Goal: Task Accomplishment & Management: Manage account settings

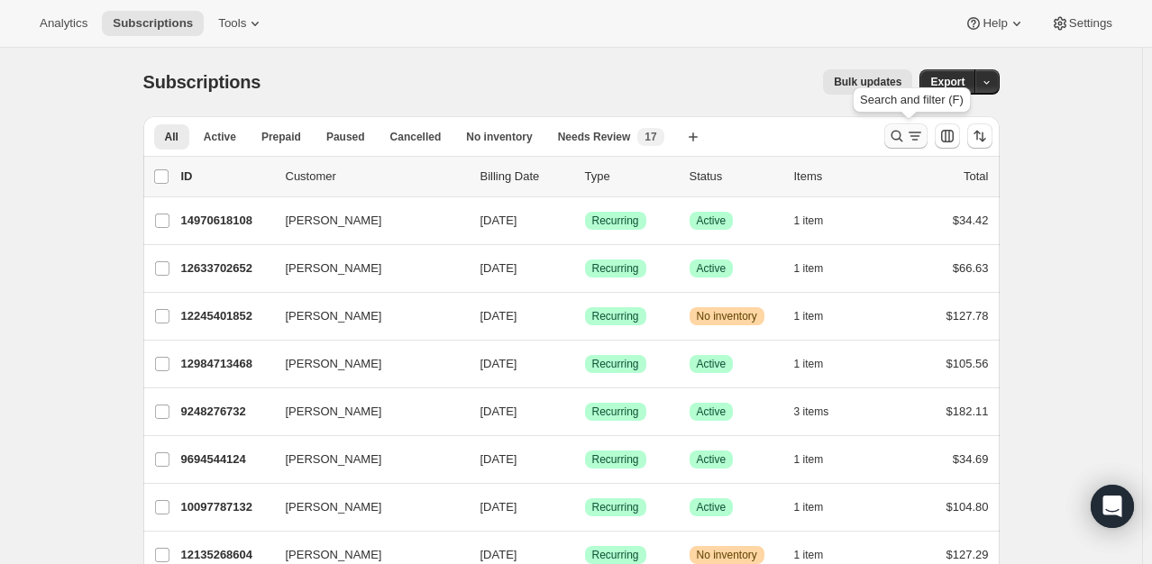
click at [897, 140] on icon "Search and filter results" at bounding box center [897, 136] width 18 height 18
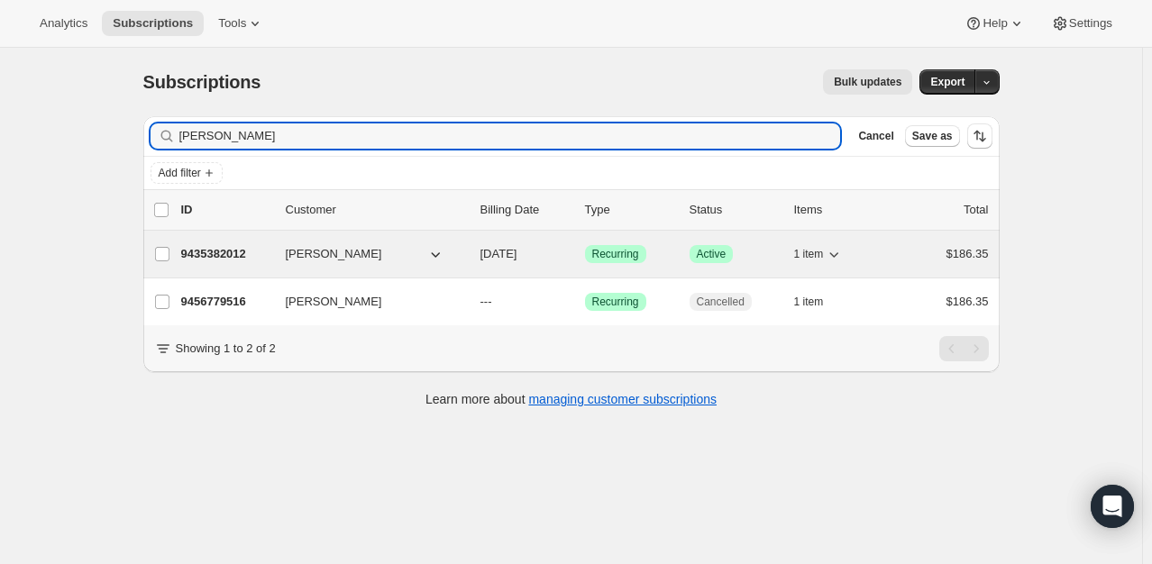
type input "wempe"
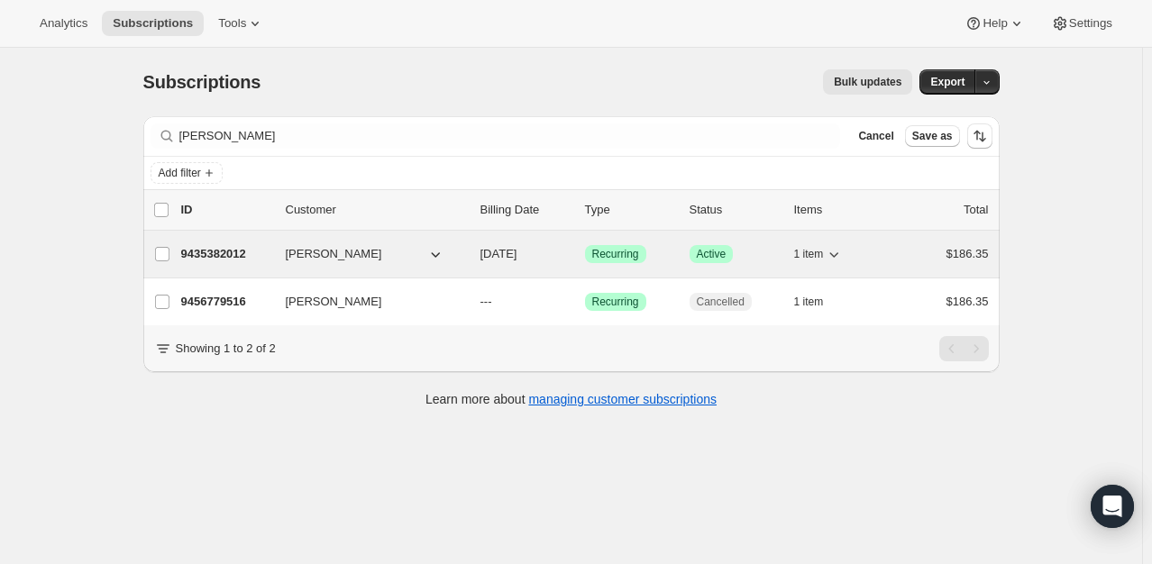
click at [221, 260] on p "9435382012" at bounding box center [226, 254] width 90 height 18
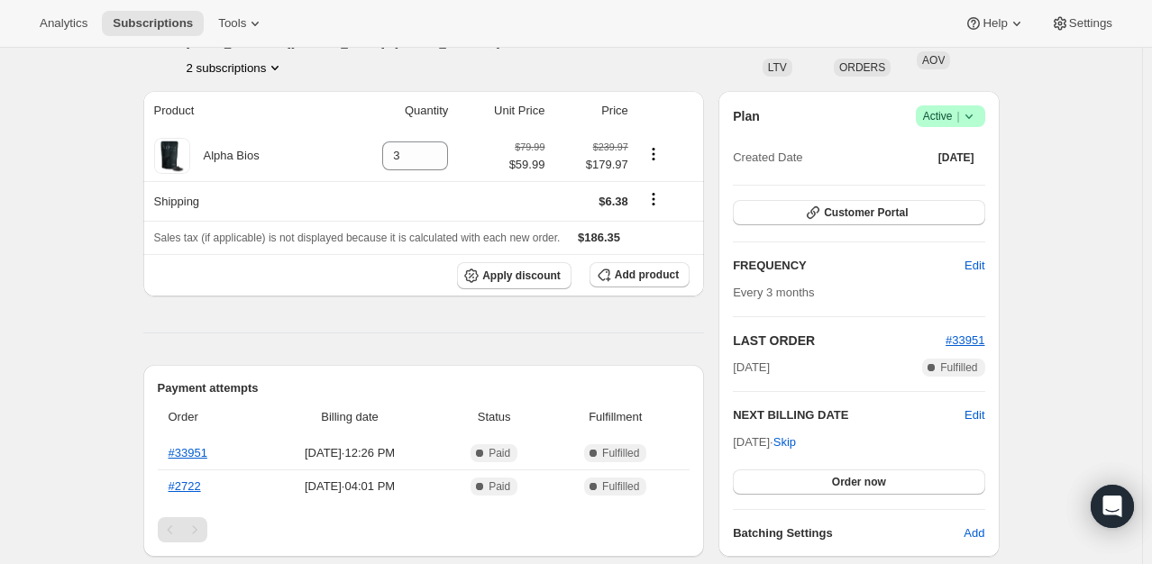
scroll to position [90, 0]
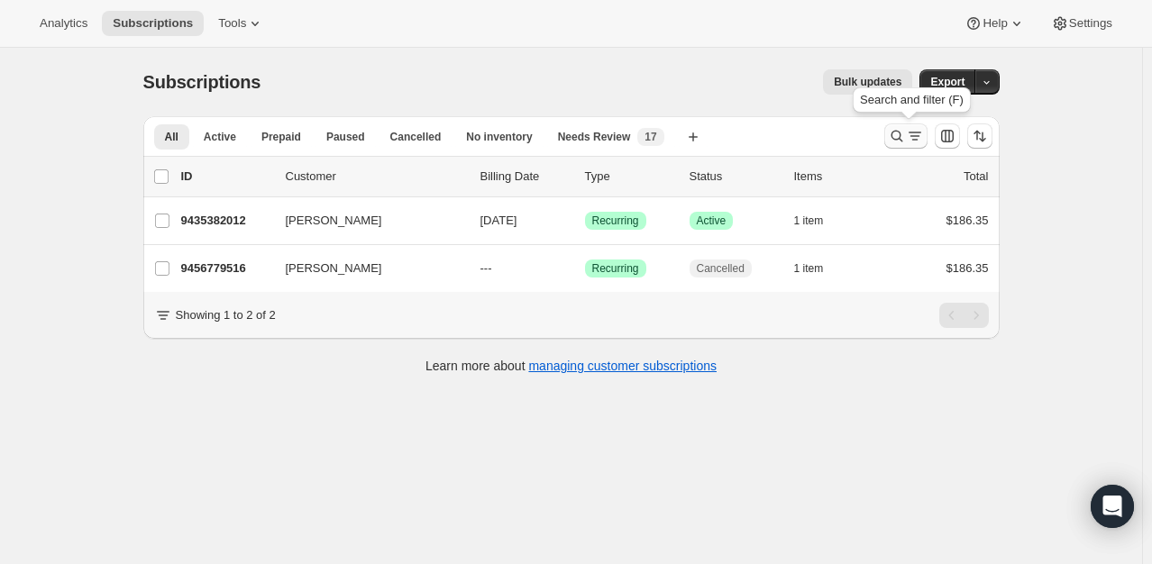
click at [897, 130] on icon "Search and filter results" at bounding box center [897, 136] width 18 height 18
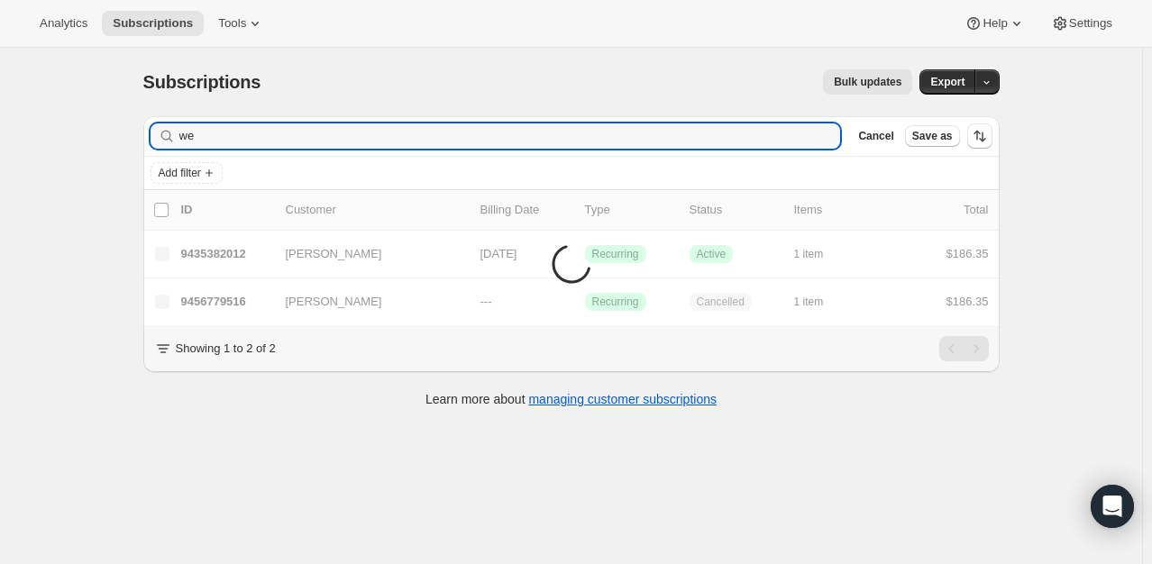
type input "w"
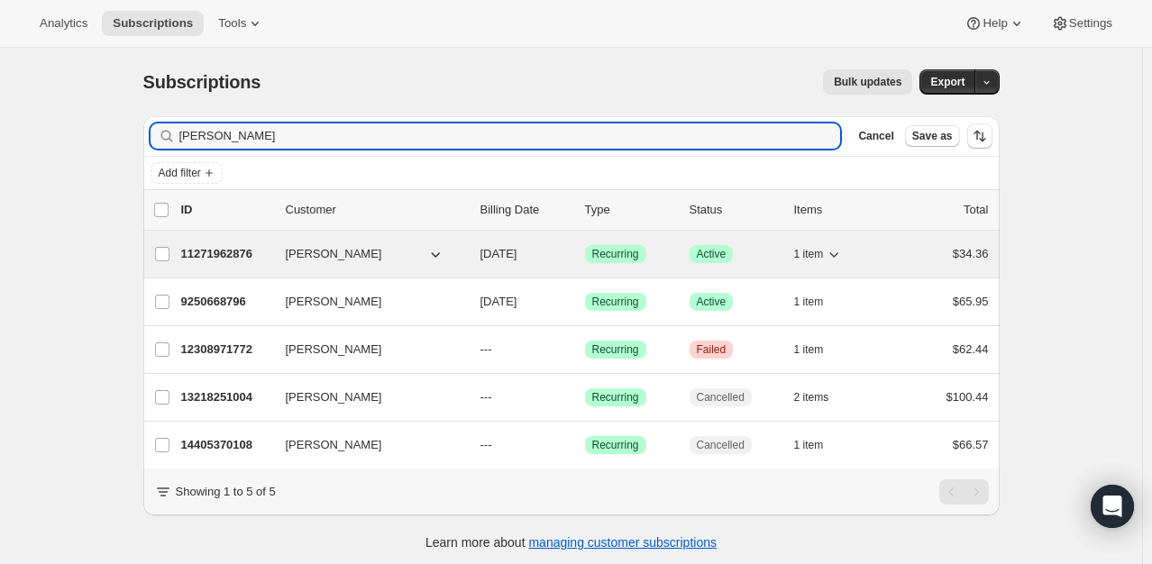
type input "[PERSON_NAME]"
click at [226, 253] on p "11271962876" at bounding box center [226, 254] width 90 height 18
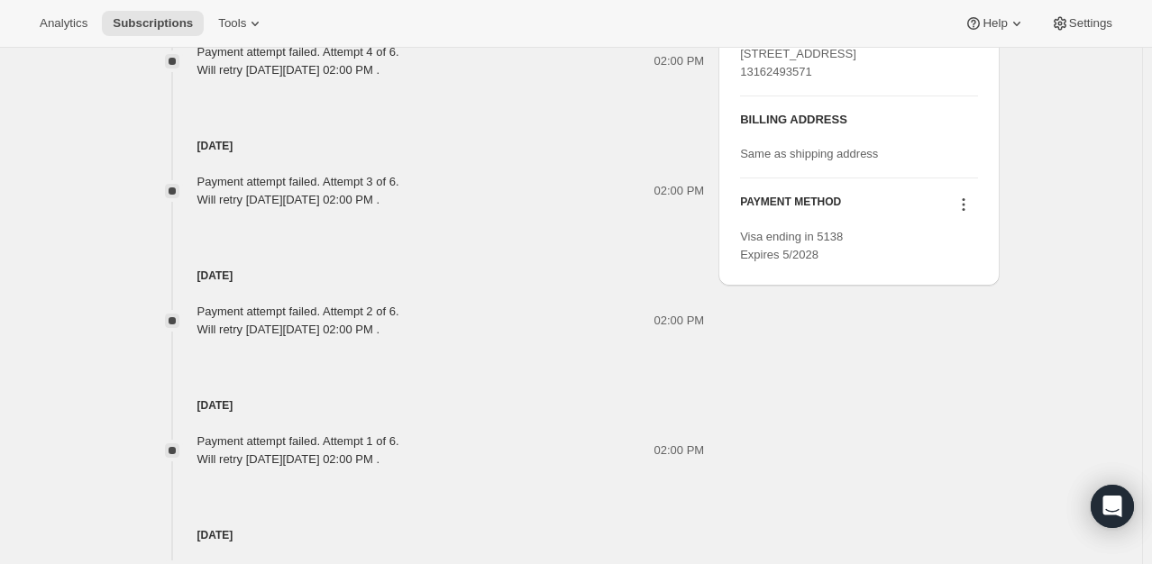
scroll to position [1081, 0]
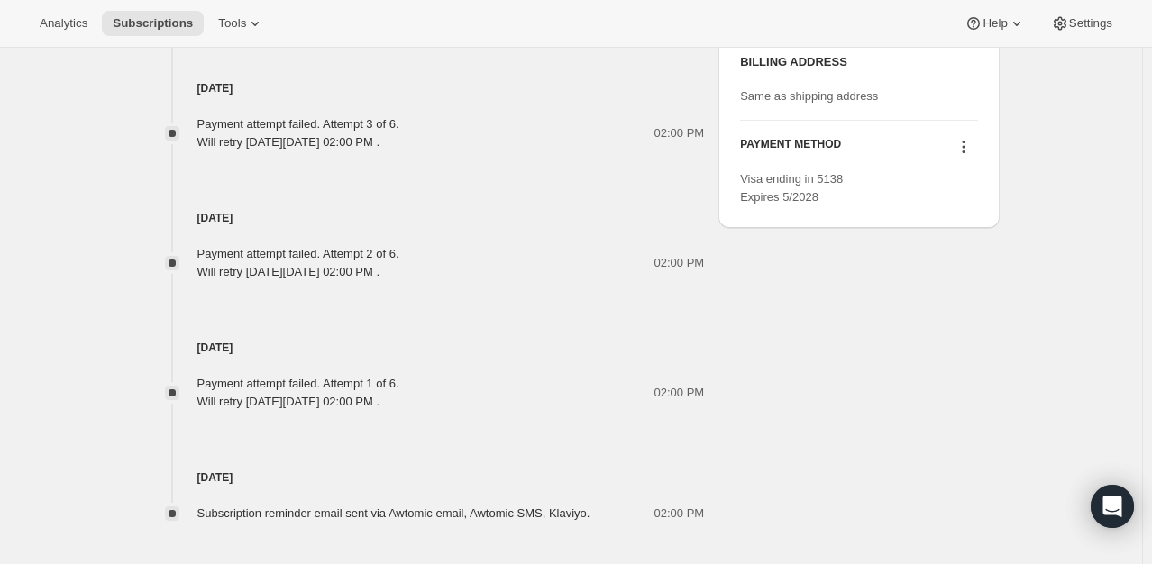
click at [965, 156] on icon at bounding box center [963, 147] width 18 height 18
click at [966, 218] on span "Send link to update card" at bounding box center [967, 215] width 126 height 14
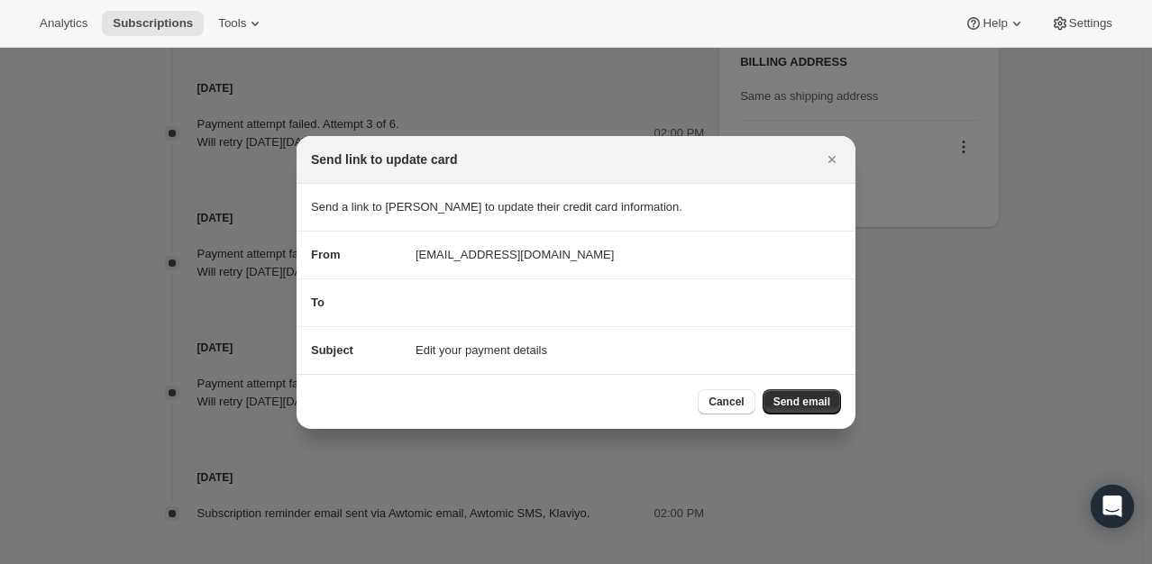
click at [396, 301] on div "To" at bounding box center [356, 303] width 90 height 18
click at [367, 300] on div "To" at bounding box center [356, 303] width 90 height 18
click at [829, 153] on icon "Close" at bounding box center [832, 159] width 18 height 18
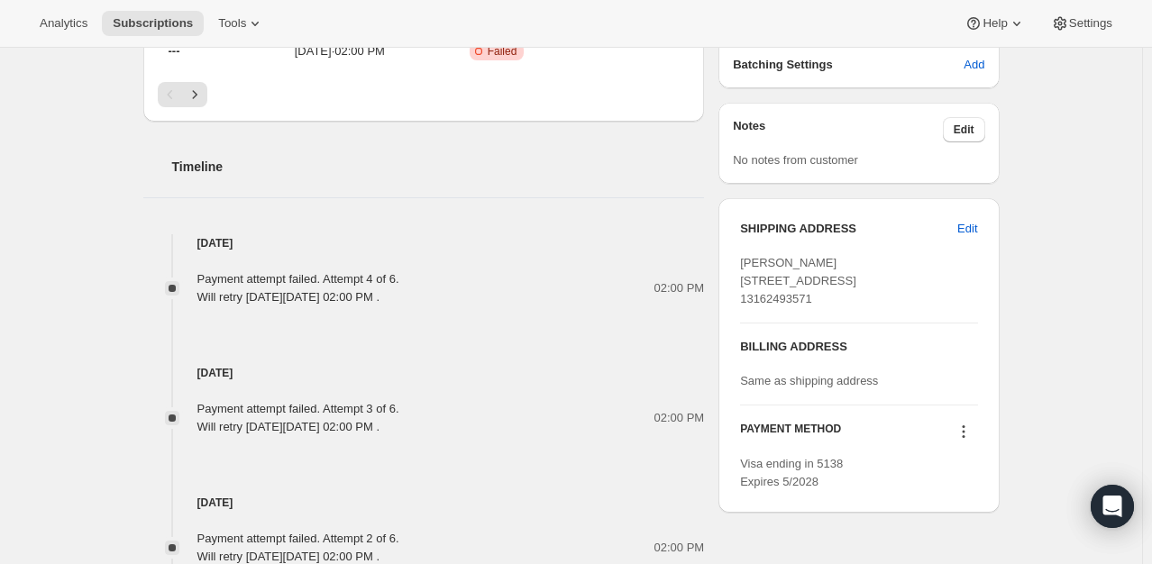
scroll to position [811, 0]
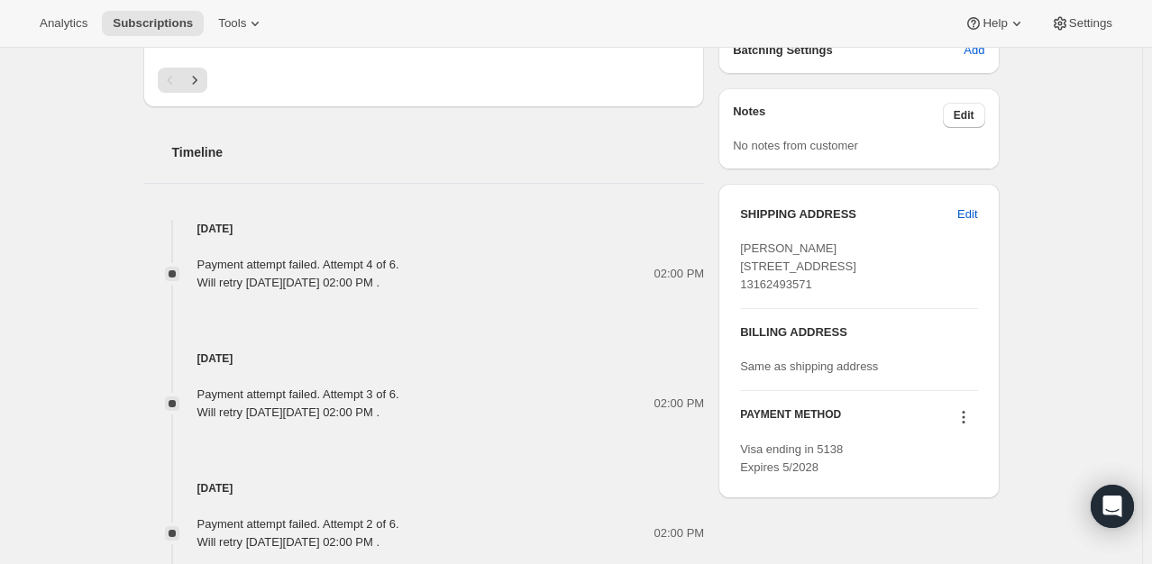
click at [963, 426] on icon at bounding box center [963, 417] width 18 height 18
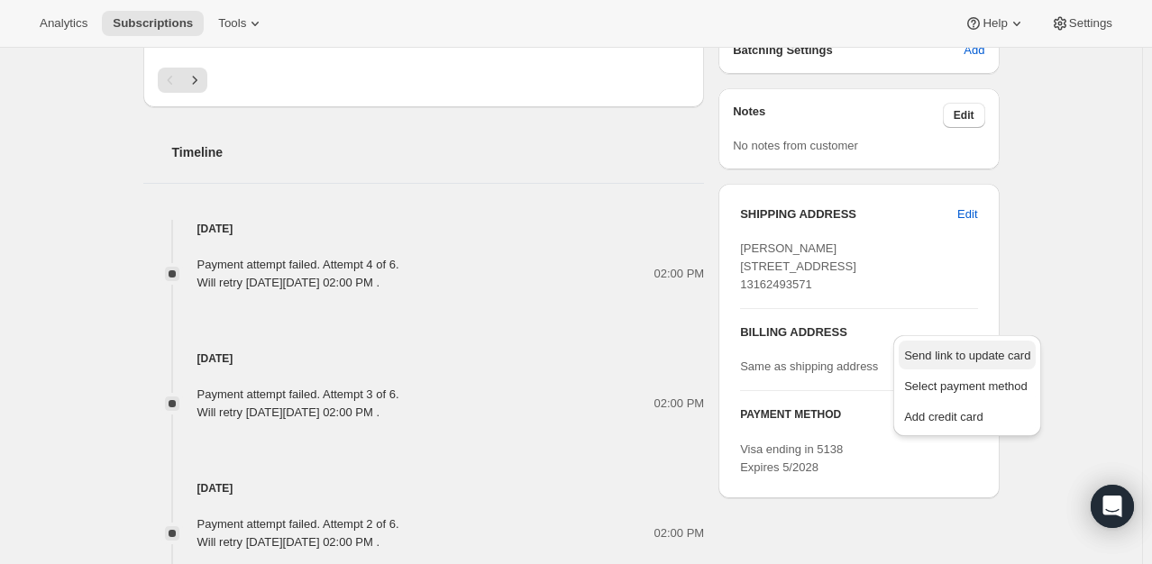
click at [960, 363] on span "Send link to update card" at bounding box center [967, 356] width 126 height 18
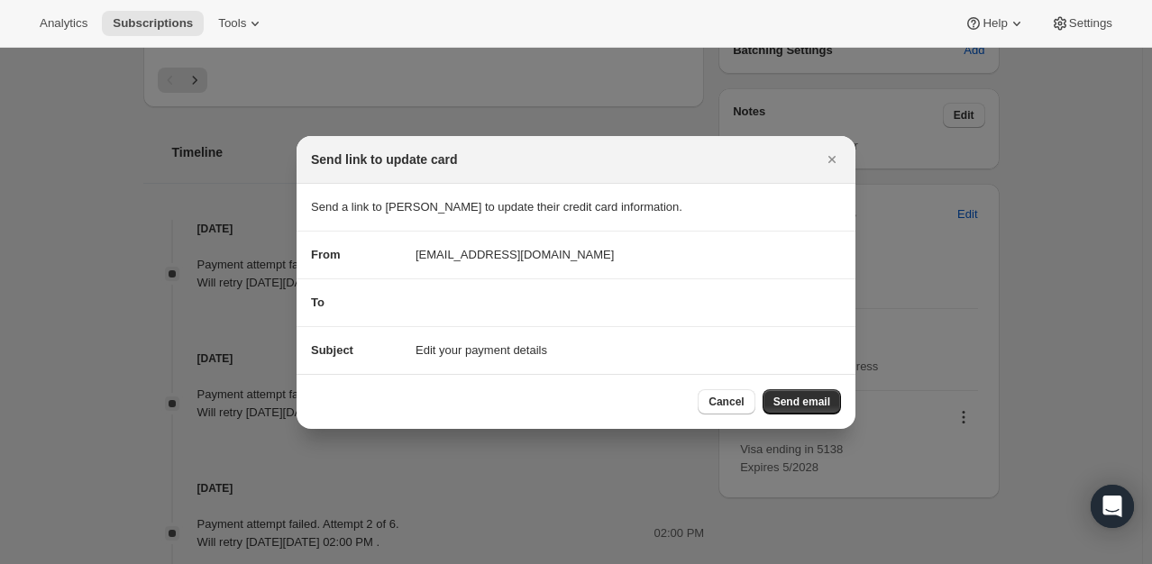
click at [359, 294] on div "To" at bounding box center [356, 303] width 90 height 18
click at [348, 300] on div "To" at bounding box center [356, 303] width 90 height 18
click at [455, 348] on span "Edit your payment details" at bounding box center [481, 350] width 132 height 18
click at [325, 303] on div "To" at bounding box center [356, 303] width 90 height 18
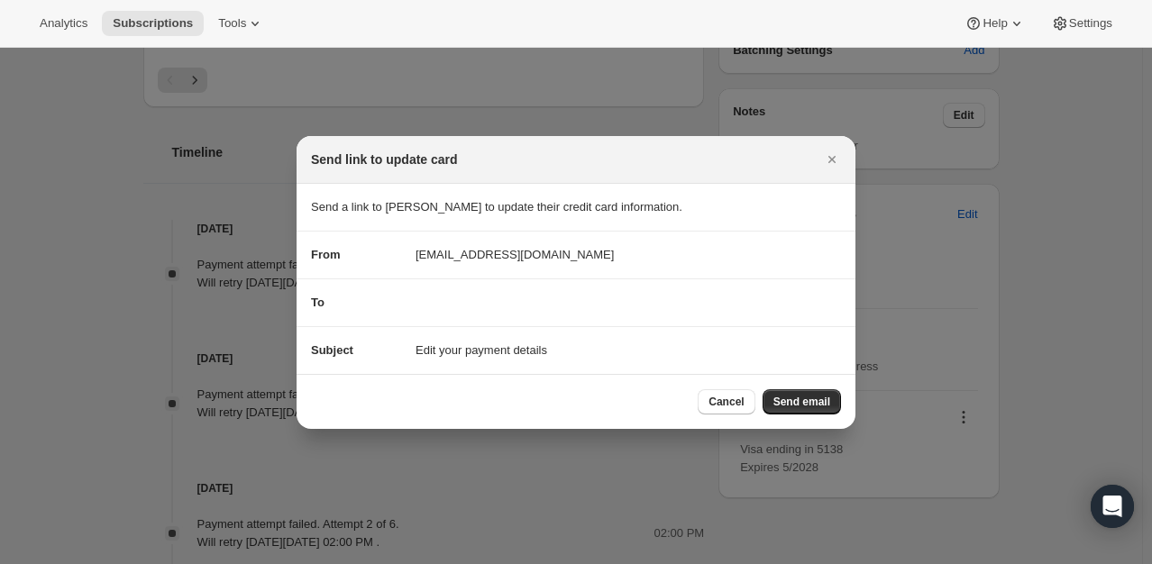
click at [323, 303] on span "To" at bounding box center [318, 303] width 14 height 14
click at [831, 164] on icon "Close" at bounding box center [832, 159] width 18 height 18
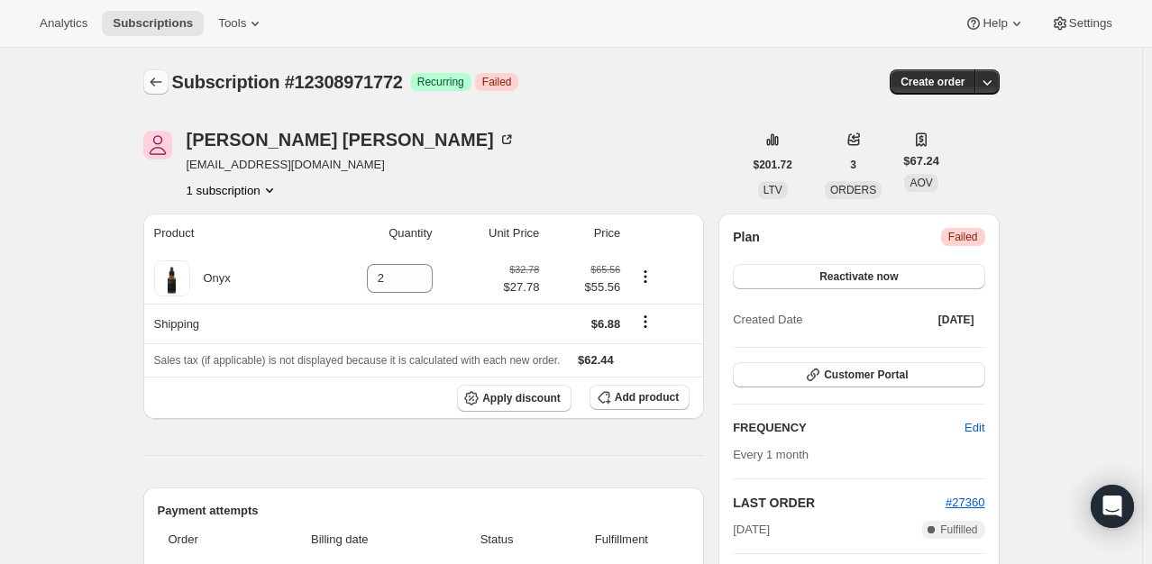
click at [162, 81] on icon "Subscriptions" at bounding box center [156, 82] width 18 height 18
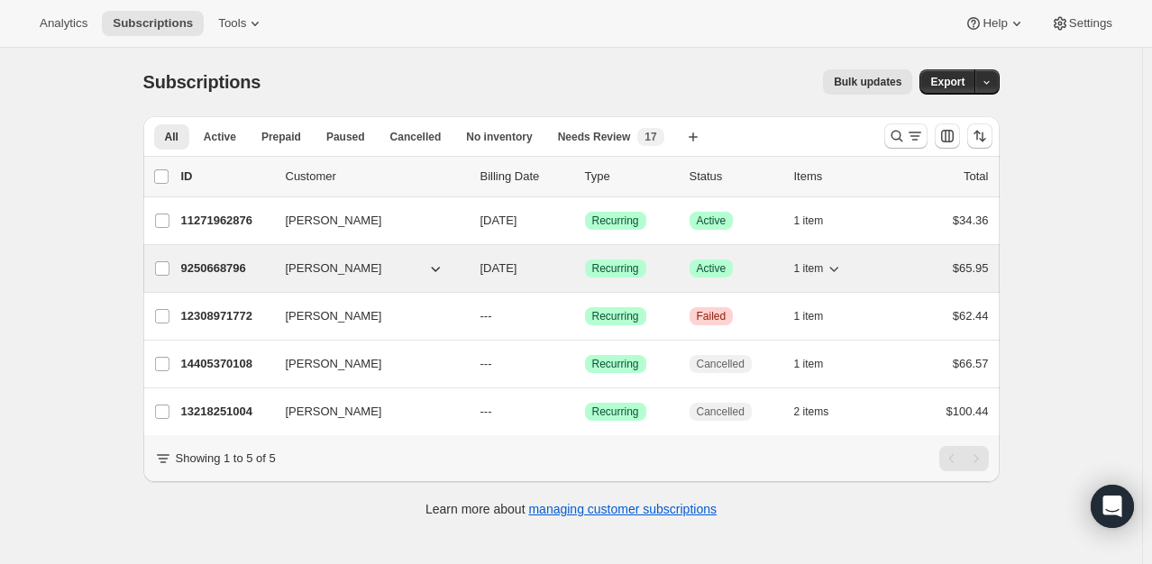
click at [196, 267] on p "9250668796" at bounding box center [226, 268] width 90 height 18
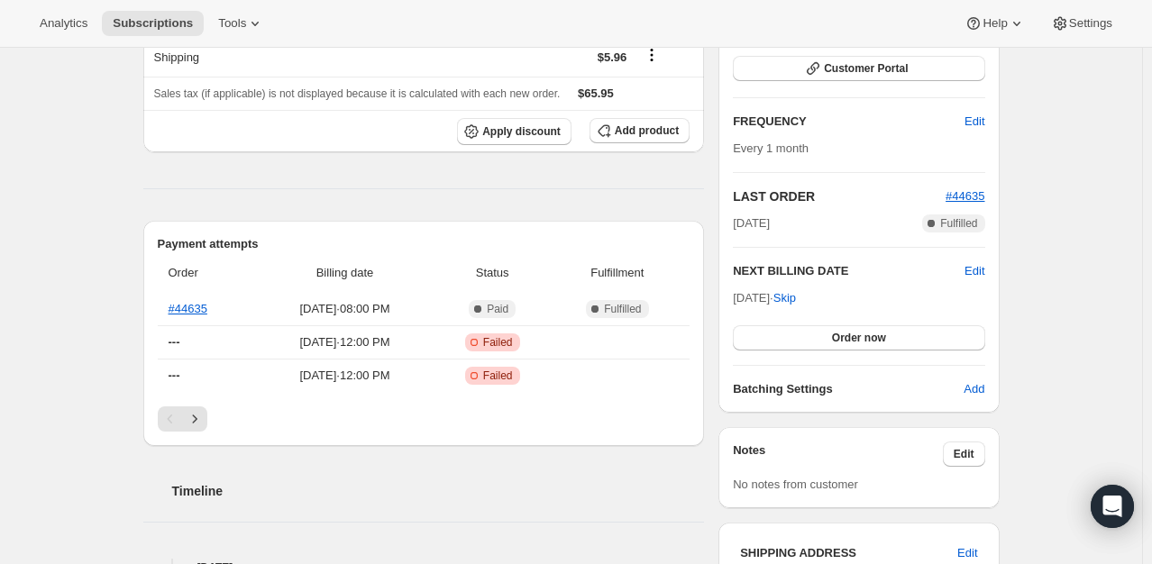
scroll to position [631, 0]
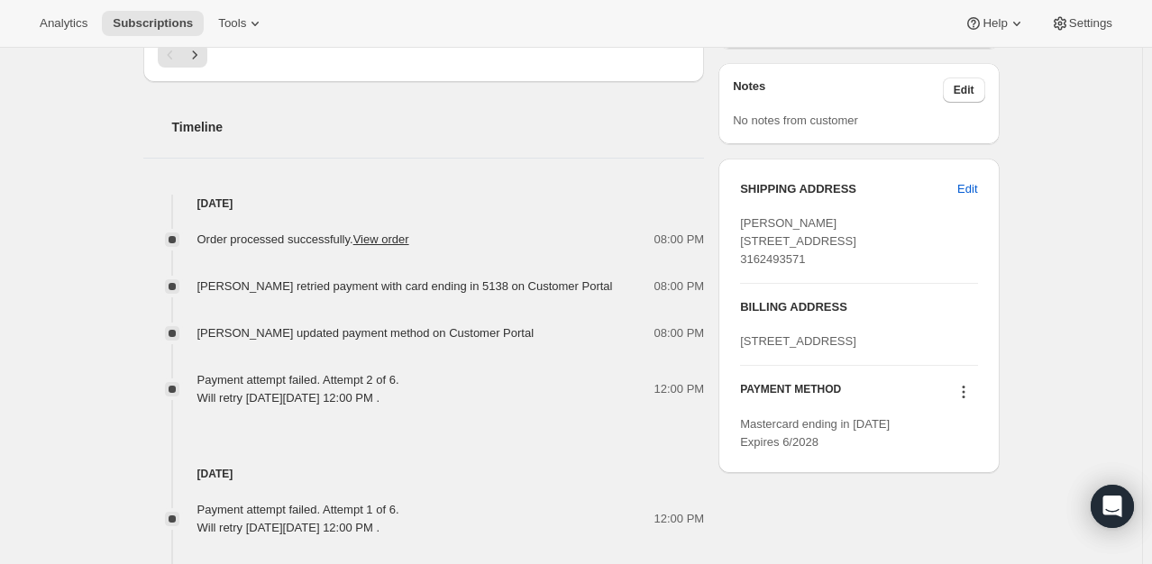
click at [967, 401] on icon at bounding box center [963, 392] width 18 height 18
click at [964, 388] on icon at bounding box center [962, 387] width 3 height 3
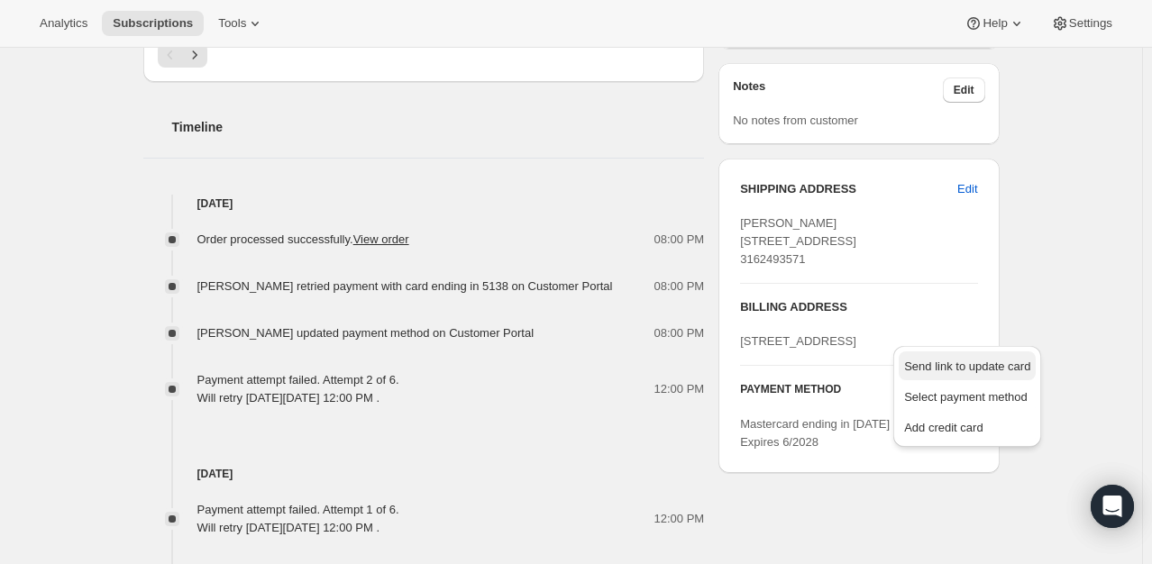
click at [975, 366] on span "Send link to update card" at bounding box center [967, 367] width 126 height 14
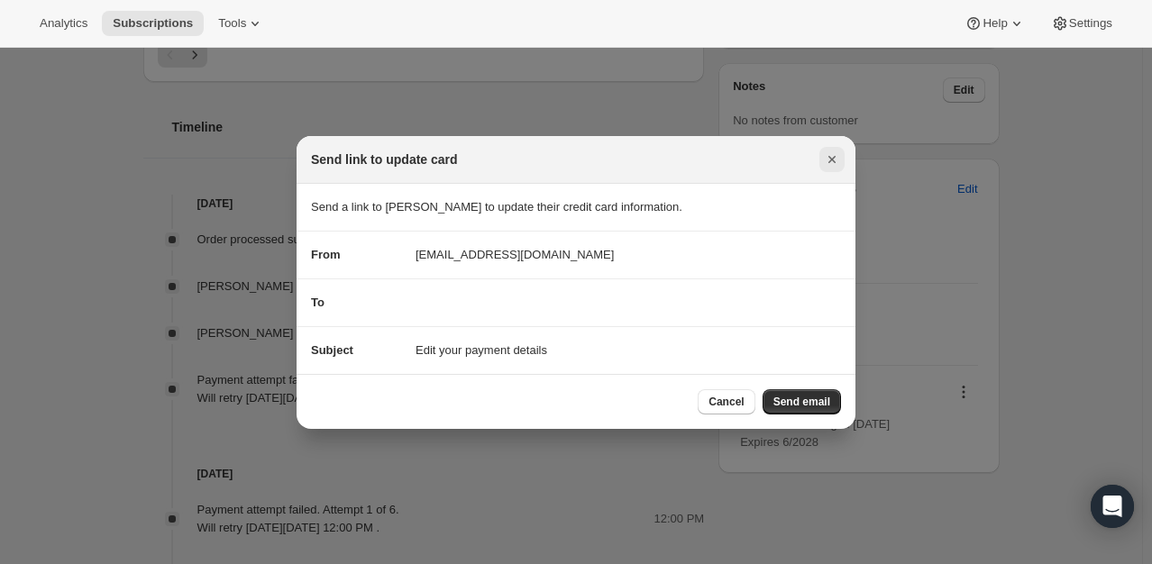
click at [835, 153] on icon "Close" at bounding box center [832, 159] width 18 height 18
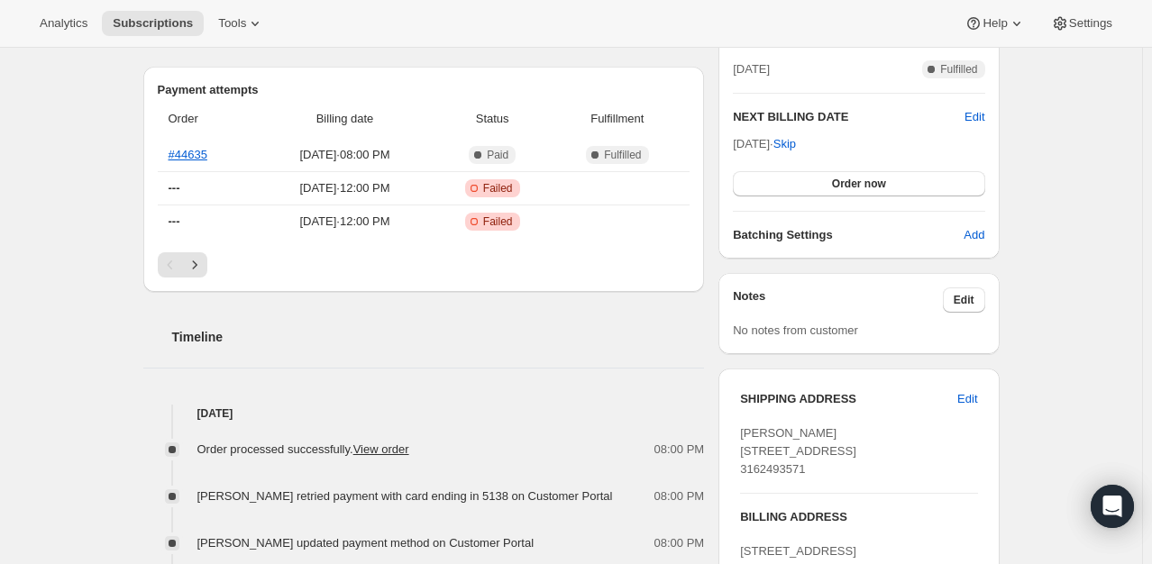
scroll to position [0, 0]
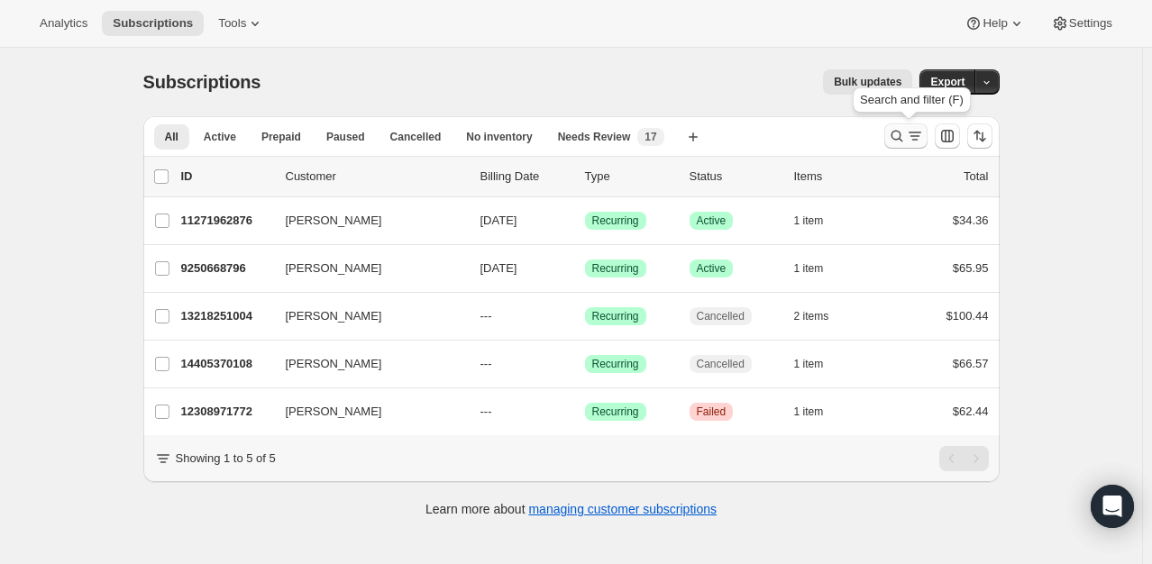
click at [895, 135] on icon "Search and filter results" at bounding box center [896, 137] width 12 height 12
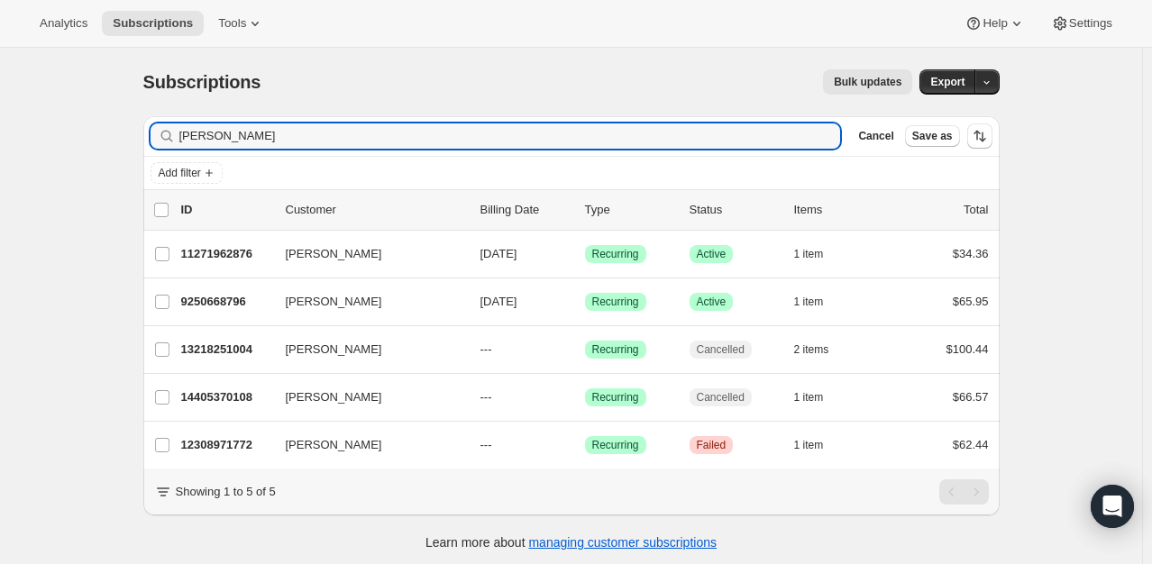
drag, startPoint x: 232, startPoint y: 134, endPoint x: 101, endPoint y: 128, distance: 131.7
click at [97, 129] on div "Subscriptions. This page is ready Subscriptions Bulk updates More actions Bulk …" at bounding box center [571, 330] width 1142 height 564
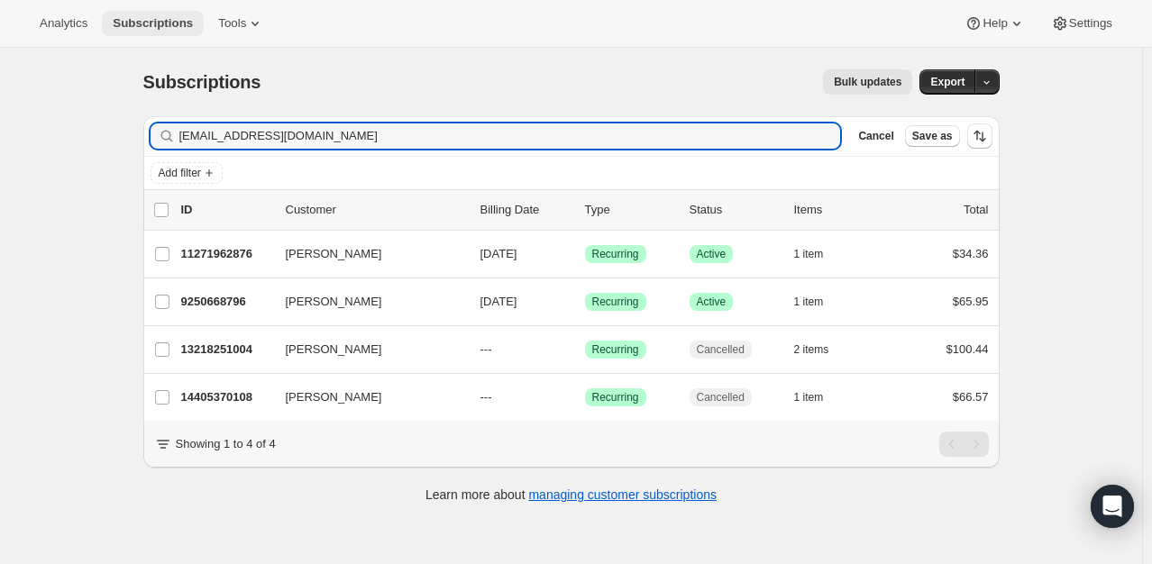
type input "[EMAIL_ADDRESS][DOMAIN_NAME]"
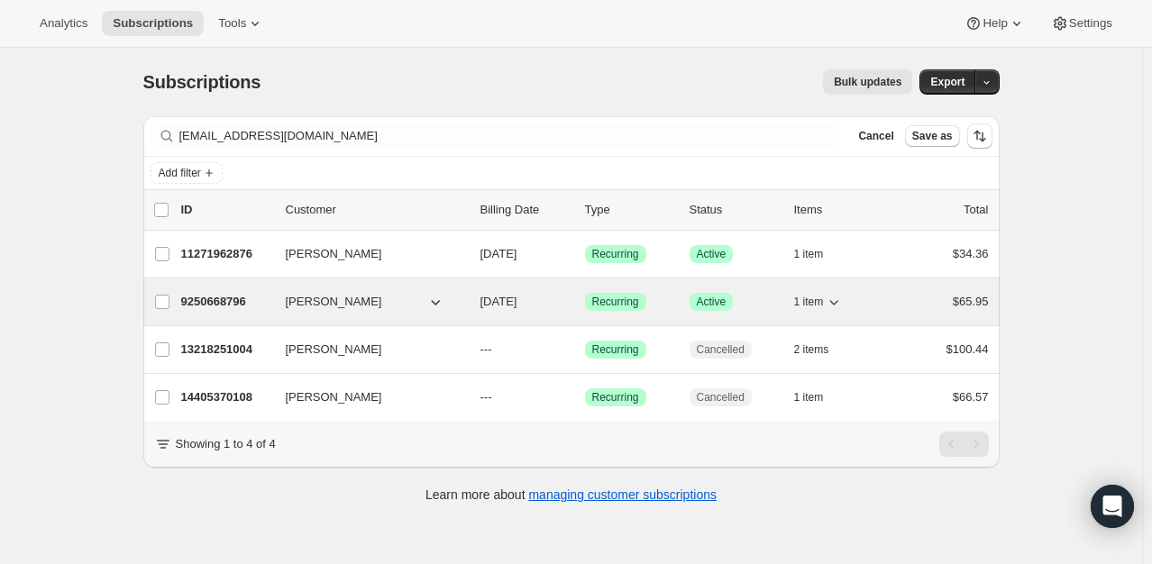
click at [236, 306] on p "9250668796" at bounding box center [226, 302] width 90 height 18
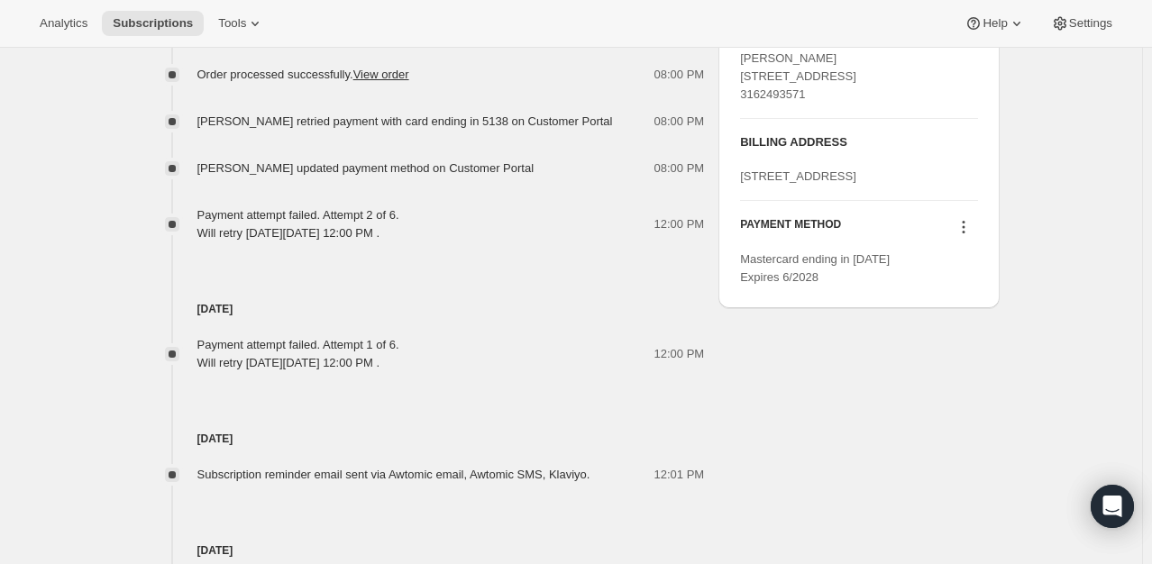
scroll to position [776, 0]
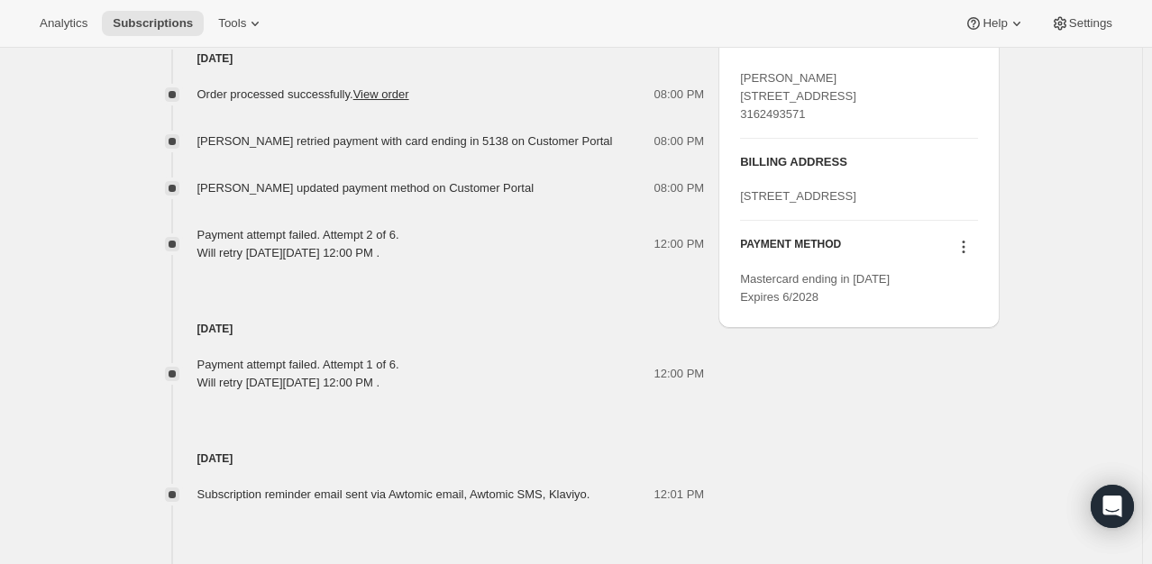
drag, startPoint x: 965, startPoint y: 330, endPoint x: 962, endPoint y: 319, distance: 11.1
click at [965, 261] on div at bounding box center [963, 249] width 29 height 24
click at [962, 256] on icon at bounding box center [963, 247] width 18 height 18
click at [955, 360] on button "Send link to update card" at bounding box center [966, 350] width 137 height 29
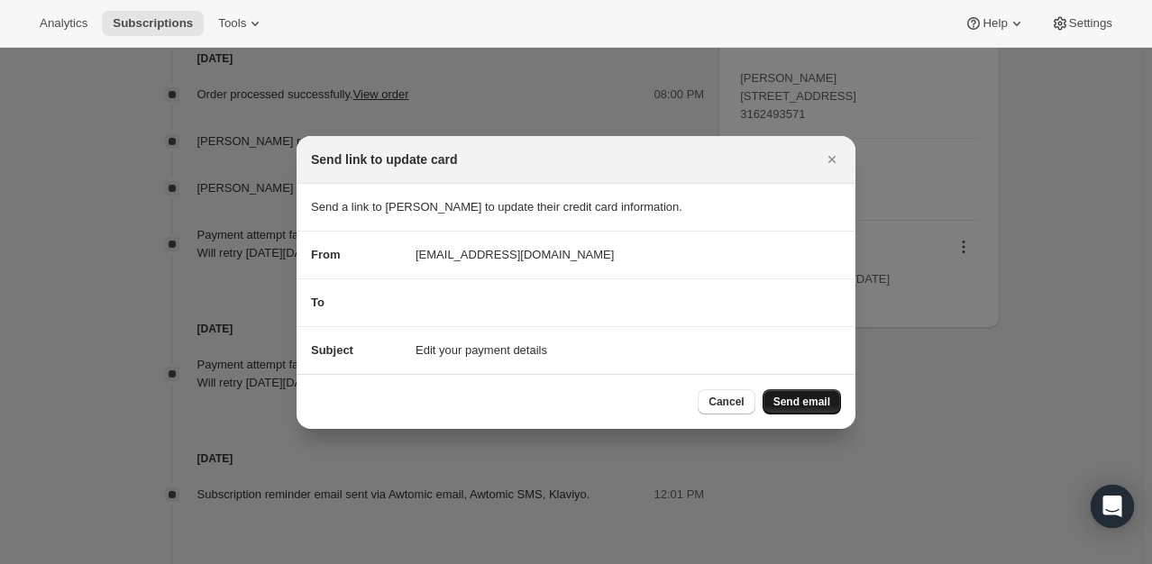
click at [802, 392] on button "Send email" at bounding box center [801, 401] width 78 height 25
